Goal: Obtain resource: Download file/media

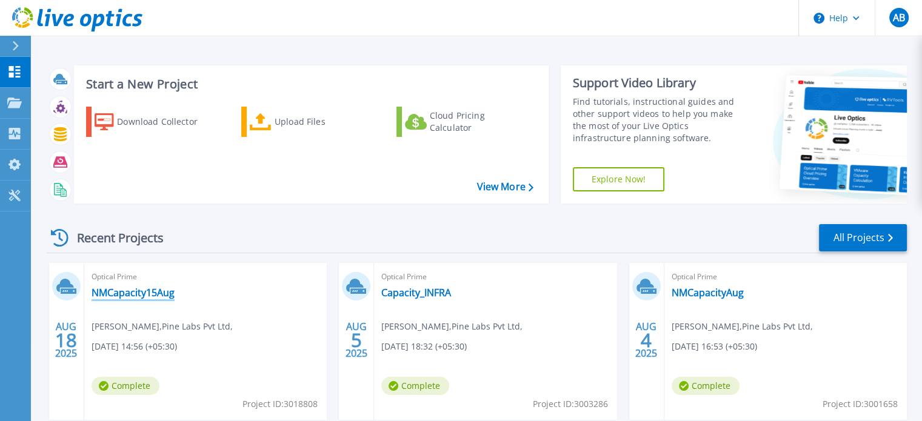
click at [119, 294] on link "NMCapacity15Aug" at bounding box center [133, 293] width 83 height 12
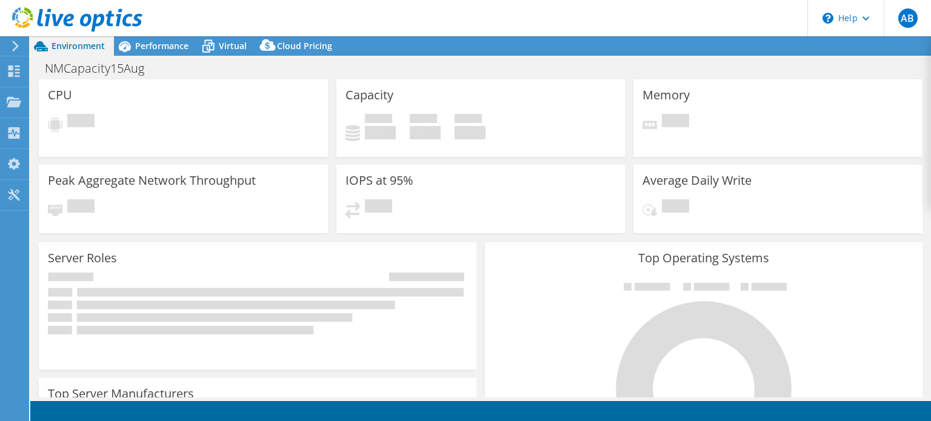
select select "USD"
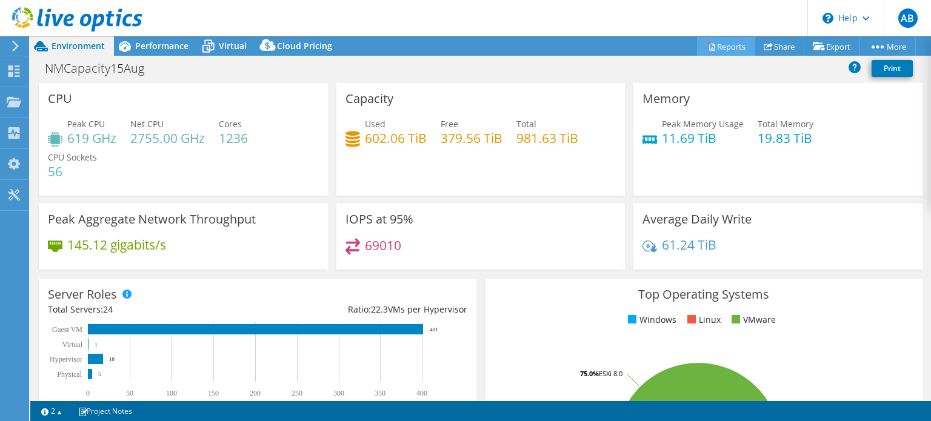
click at [727, 46] on link "Reports" at bounding box center [726, 46] width 58 height 19
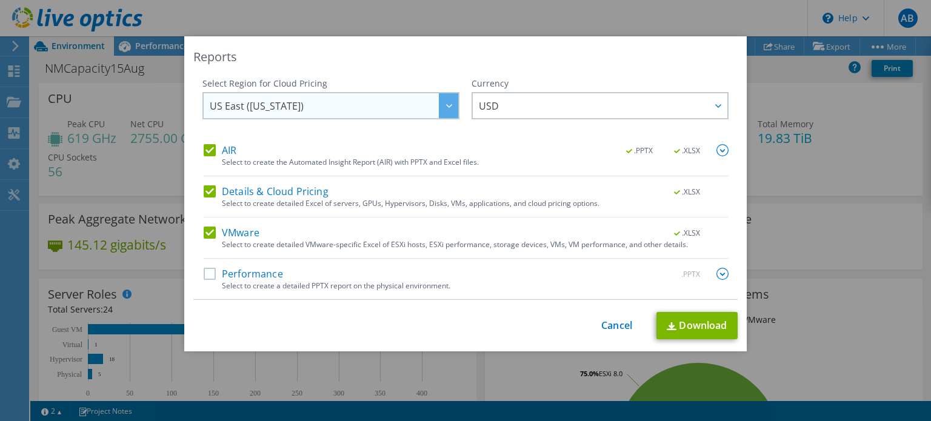
click at [357, 107] on span "US East ([US_STATE])" at bounding box center [334, 105] width 249 height 25
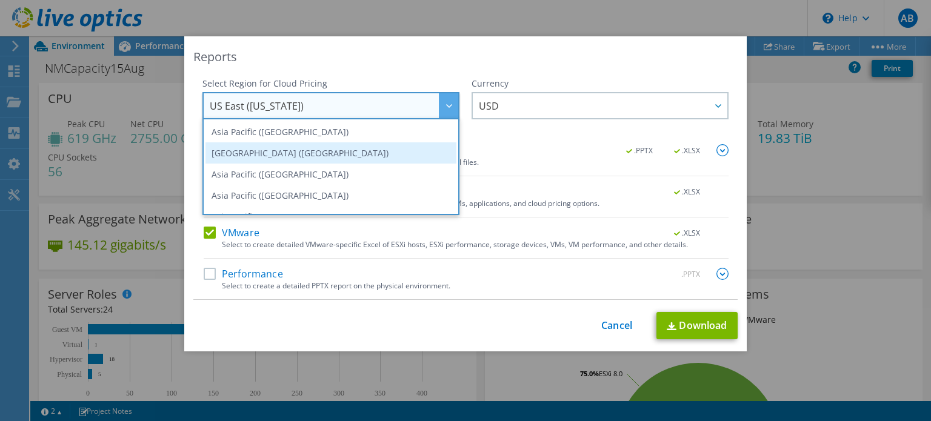
click at [287, 145] on li "[GEOGRAPHIC_DATA] ([GEOGRAPHIC_DATA])" at bounding box center [330, 152] width 251 height 21
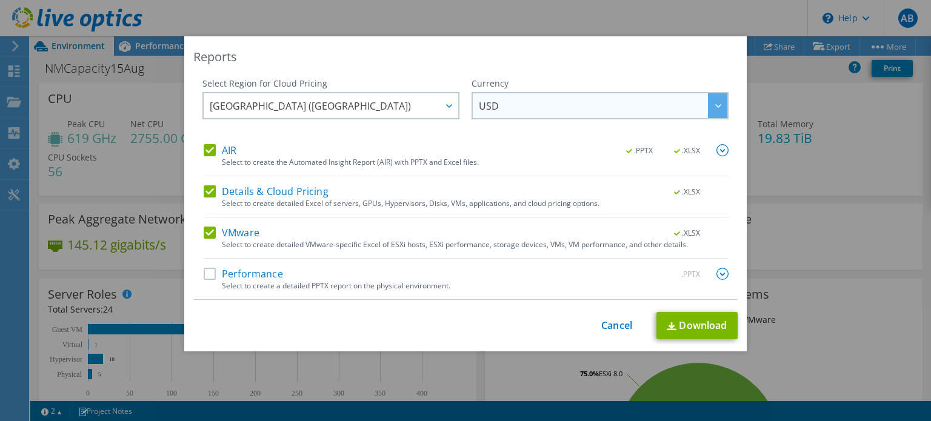
click at [561, 104] on span "USD" at bounding box center [603, 105] width 249 height 25
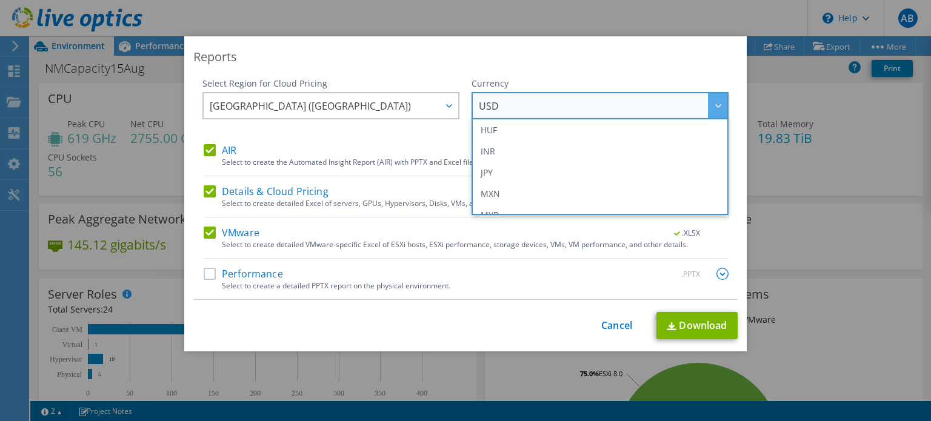
scroll to position [242, 0]
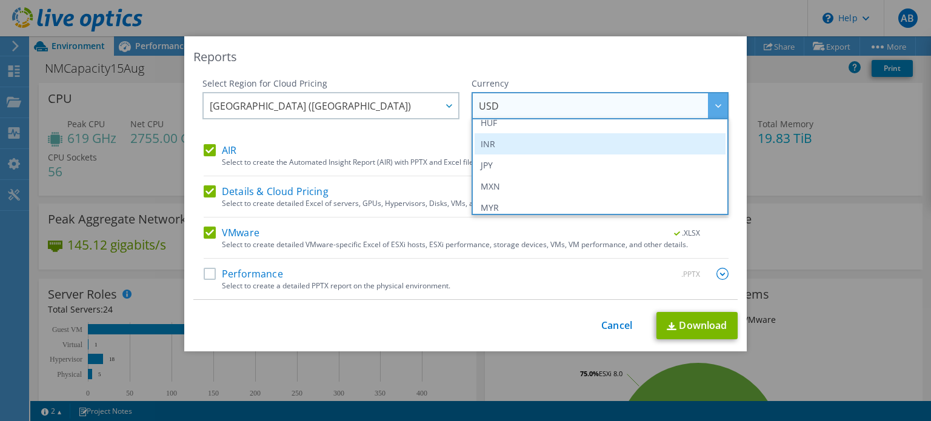
click at [512, 145] on li "INR" at bounding box center [600, 143] width 251 height 21
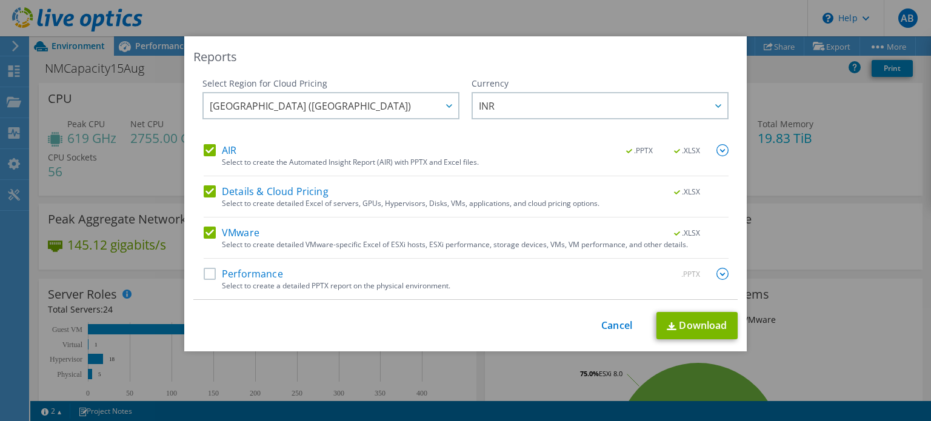
click at [208, 272] on label "Performance" at bounding box center [243, 274] width 79 height 12
click at [0, 0] on input "Performance" at bounding box center [0, 0] width 0 height 0
click at [704, 326] on link "Download" at bounding box center [696, 325] width 81 height 27
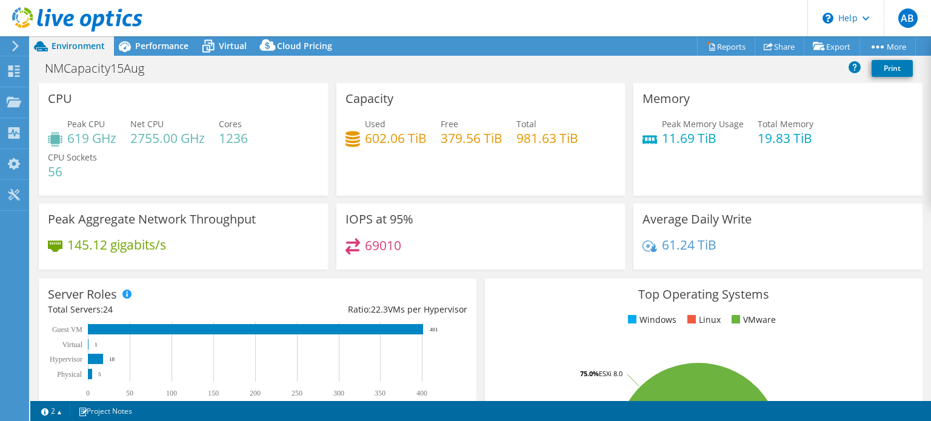
click at [73, 47] on span "Environment" at bounding box center [78, 46] width 53 height 12
click at [139, 48] on span "Performance" at bounding box center [161, 46] width 53 height 12
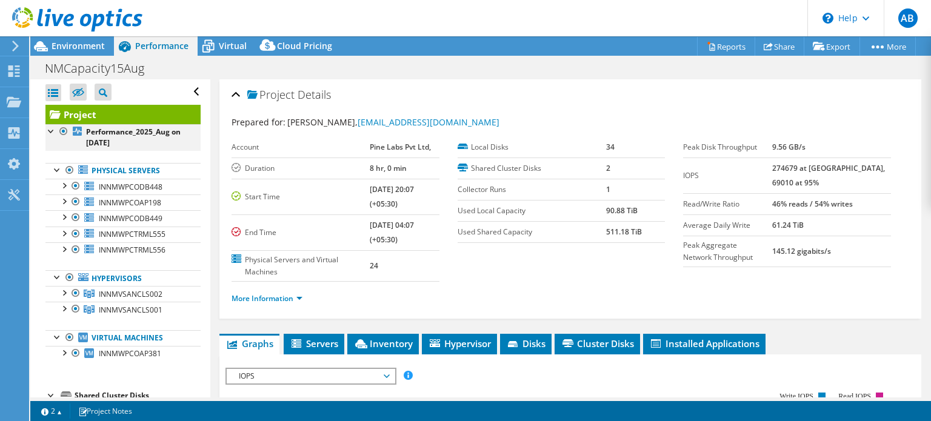
click at [67, 133] on div at bounding box center [64, 131] width 12 height 15
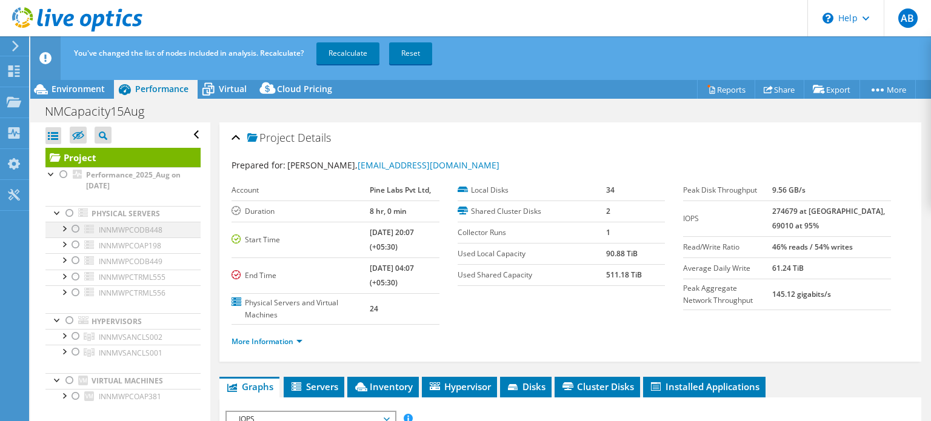
click at [75, 230] on div at bounding box center [76, 229] width 12 height 15
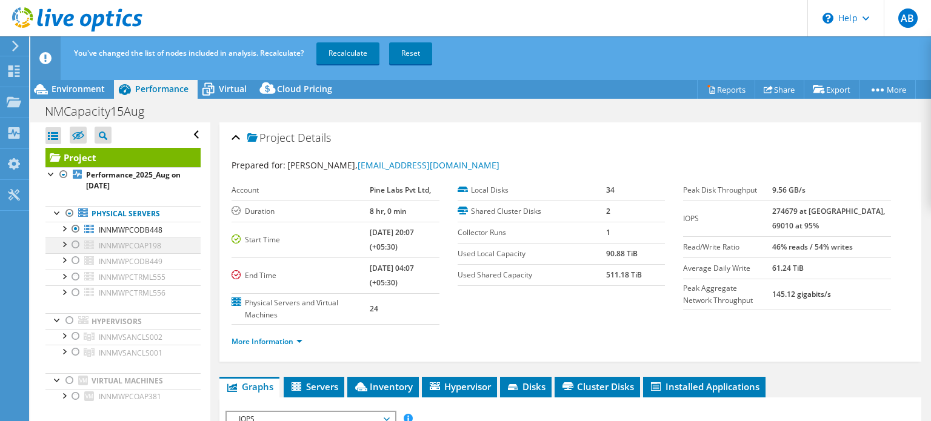
click at [73, 241] on div at bounding box center [76, 245] width 12 height 15
click at [78, 255] on div at bounding box center [76, 260] width 12 height 15
click at [330, 56] on link "Recalculate" at bounding box center [347, 53] width 63 height 22
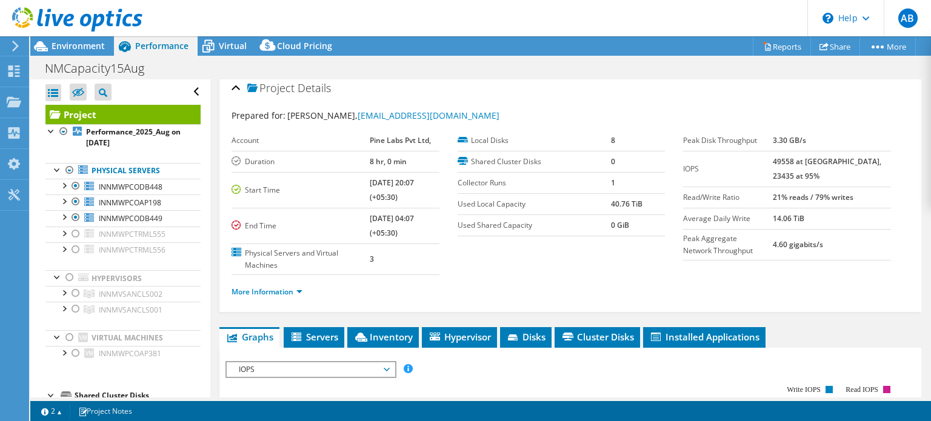
scroll to position [0, 0]
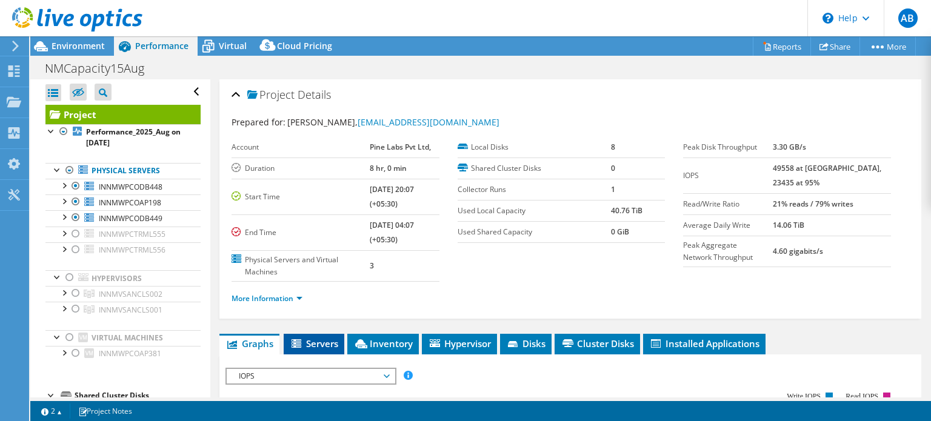
click at [320, 338] on span "Servers" at bounding box center [314, 344] width 48 height 12
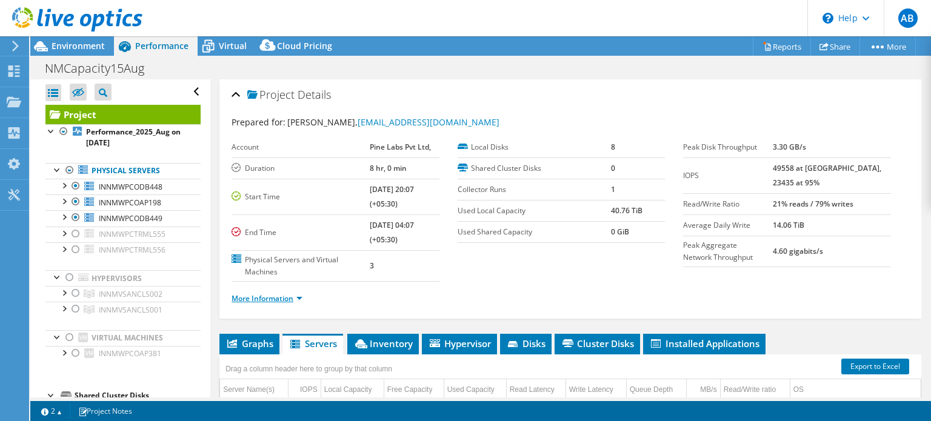
click at [285, 299] on link "More Information" at bounding box center [267, 298] width 71 height 10
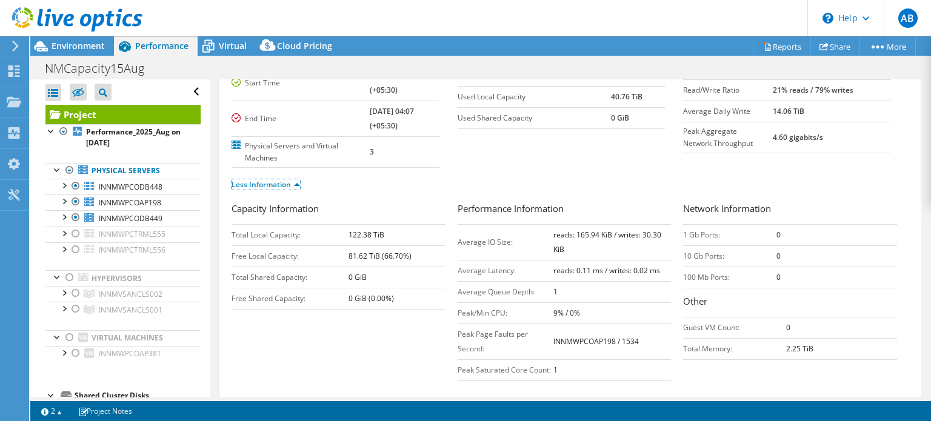
scroll to position [121, 0]
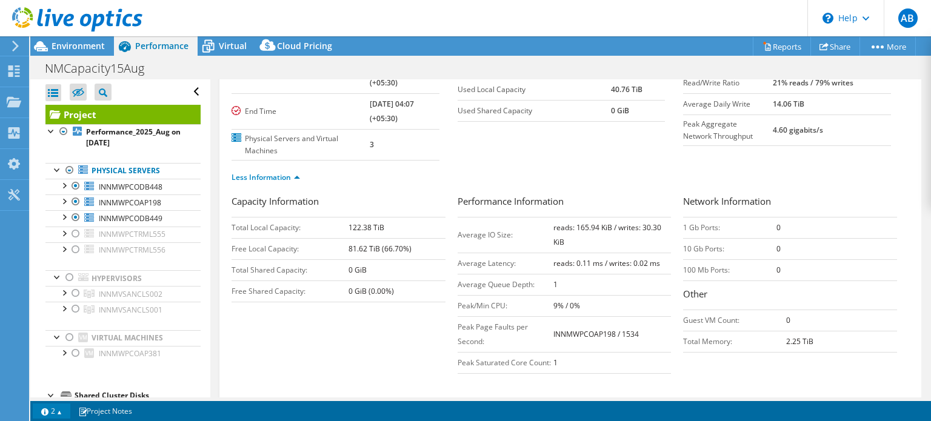
click at [46, 415] on link "2" at bounding box center [52, 411] width 38 height 15
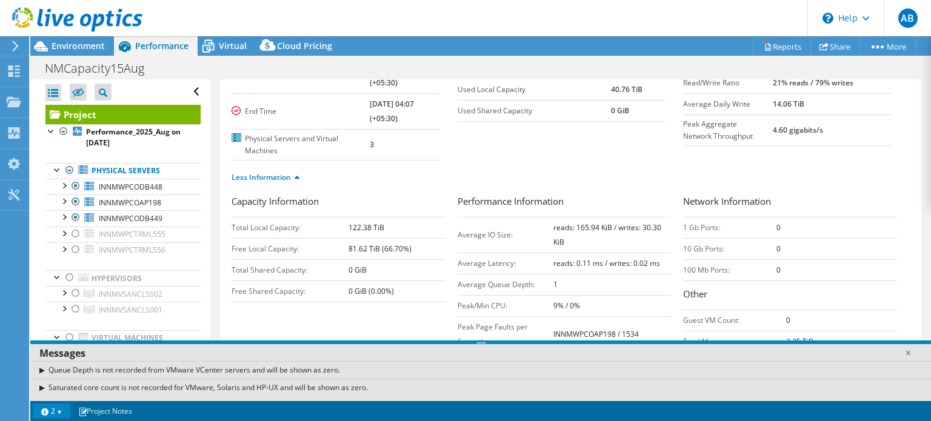
drag, startPoint x: 478, startPoint y: 282, endPoint x: 479, endPoint y: 358, distance: 76.4
click at [479, 358] on div "Messages Queue Depth is not recorded from VMware VCenter servers and will be sh…" at bounding box center [480, 371] width 901 height 61
